Goal: Transaction & Acquisition: Book appointment/travel/reservation

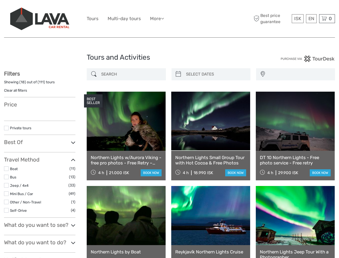
select select
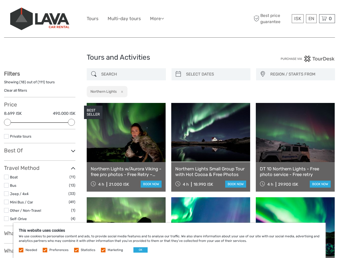
click at [252, 33] on div "Best price guarantee ISK ISK € $ £ EN English Español Deutsch 0 Items Total 0 I…" at bounding box center [293, 18] width 83 height 29
click at [98, 23] on li "Tours" at bounding box center [93, 19] width 12 height 8
click at [0, 0] on div "ISK € $ £" at bounding box center [0, 0] width 0 height 0
click at [0, 0] on div "English Español Deutsch" at bounding box center [0, 0] width 0 height 0
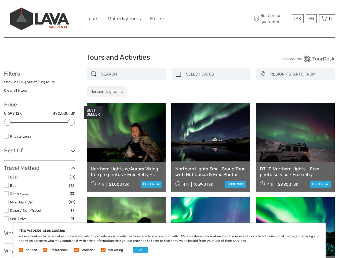
click at [0, 0] on div "English Español Deutsch" at bounding box center [0, 0] width 0 height 0
click at [0, 0] on div "Food & drink Travel Articles Back to [GEOGRAPHIC_DATA]" at bounding box center [0, 0] width 0 height 0
click at [0, 0] on div "ISK € $ £" at bounding box center [0, 0] width 0 height 0
